Goal: Communication & Community: Answer question/provide support

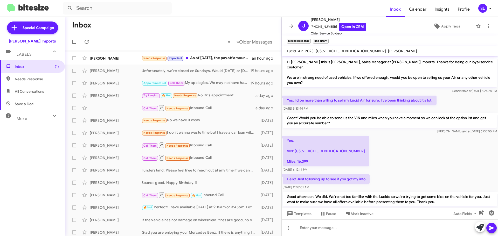
scroll to position [138, 0]
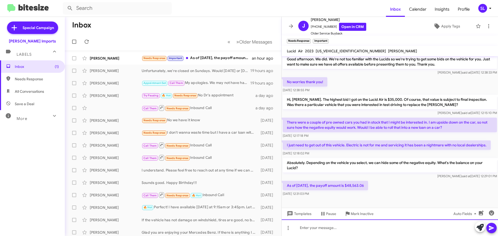
click at [336, 232] on div at bounding box center [390, 228] width 216 height 17
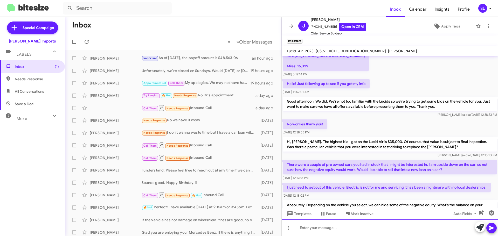
scroll to position [157, 0]
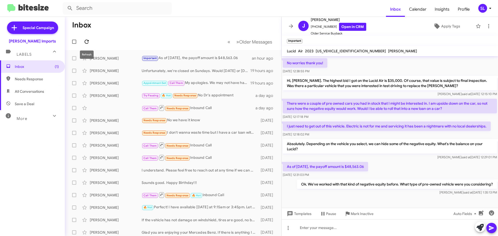
click at [85, 39] on icon at bounding box center [87, 42] width 6 height 6
click at [218, 58] on div "Important Needs Response I hope this doesn't sound dumb considering what I driv…" at bounding box center [199, 58] width 115 height 6
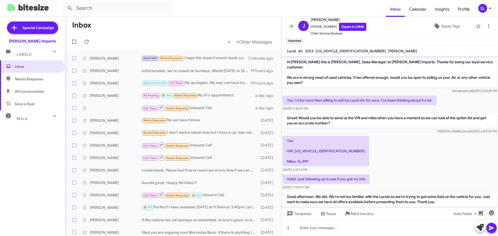
click at [289, 25] on icon at bounding box center [291, 26] width 6 height 6
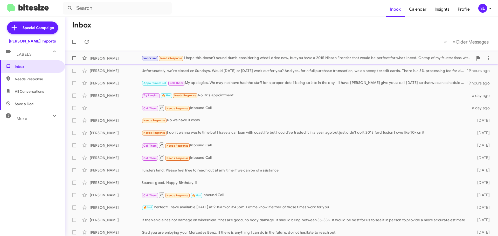
click at [244, 58] on div "Important Needs Response I hope this doesn't sound dumb considering what I driv…" at bounding box center [307, 58] width 331 height 6
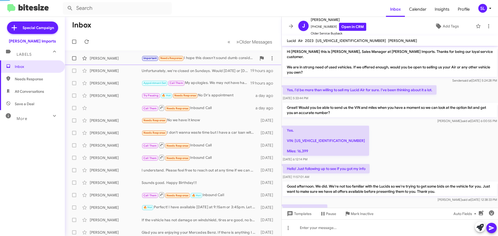
scroll to position [186, 0]
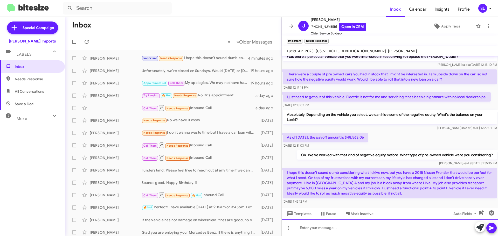
click at [372, 229] on div at bounding box center [390, 228] width 216 height 17
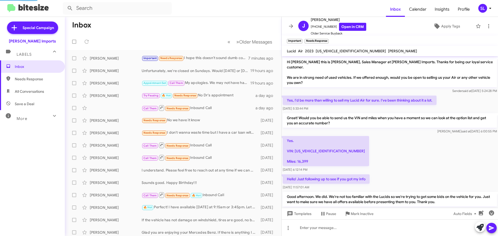
scroll to position [245, 0]
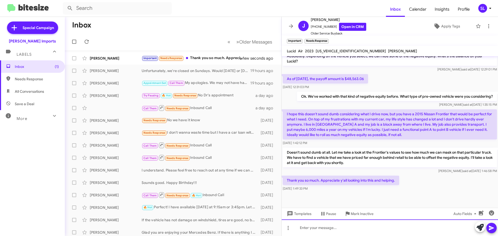
click at [342, 228] on div at bounding box center [390, 228] width 216 height 17
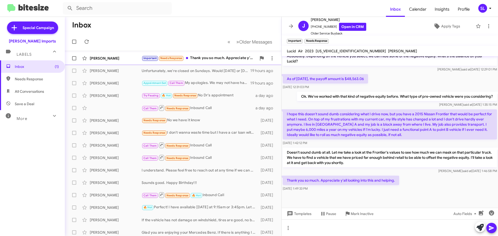
click at [222, 58] on div "Important Needs Response Thank you so much. Appreciate y'all looking into this …" at bounding box center [199, 58] width 115 height 6
click at [288, 27] on icon at bounding box center [291, 26] width 6 height 6
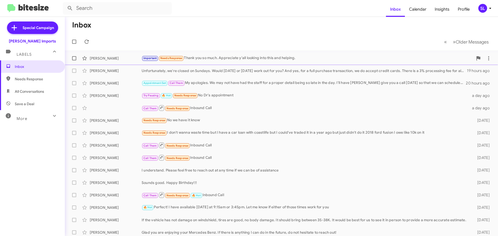
click at [217, 55] on div "Important Needs Response Thank you so much. Appreciate y'all looking into this …" at bounding box center [307, 58] width 331 height 6
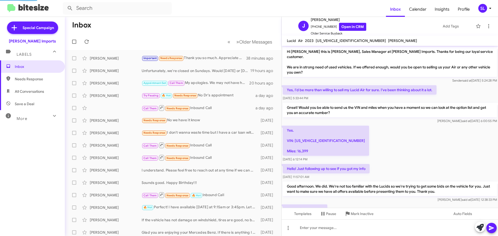
scroll to position [234, 0]
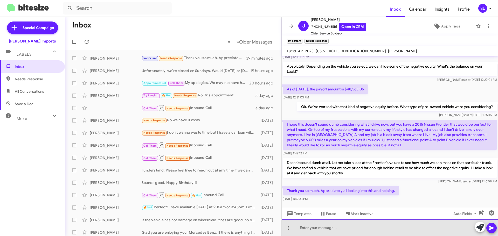
click at [331, 233] on div at bounding box center [390, 228] width 216 height 17
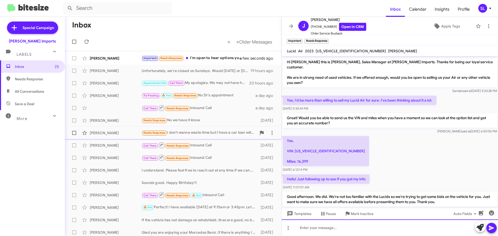
scroll to position [293, 0]
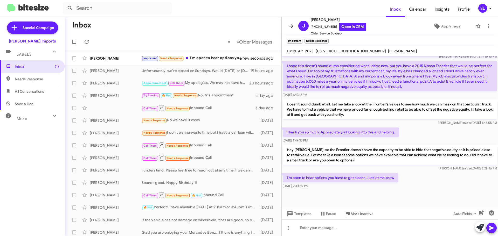
click at [291, 26] on icon at bounding box center [291, 26] width 6 height 6
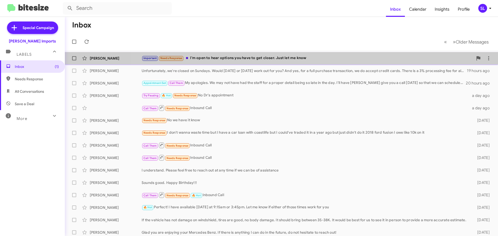
click at [286, 54] on div "Joshua Murphy Important Needs Response I'm open to hear options you have to get…" at bounding box center [281, 58] width 425 height 10
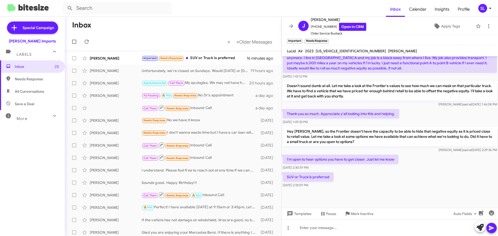
scroll to position [312, 0]
